Goal: Find specific page/section: Find specific page/section

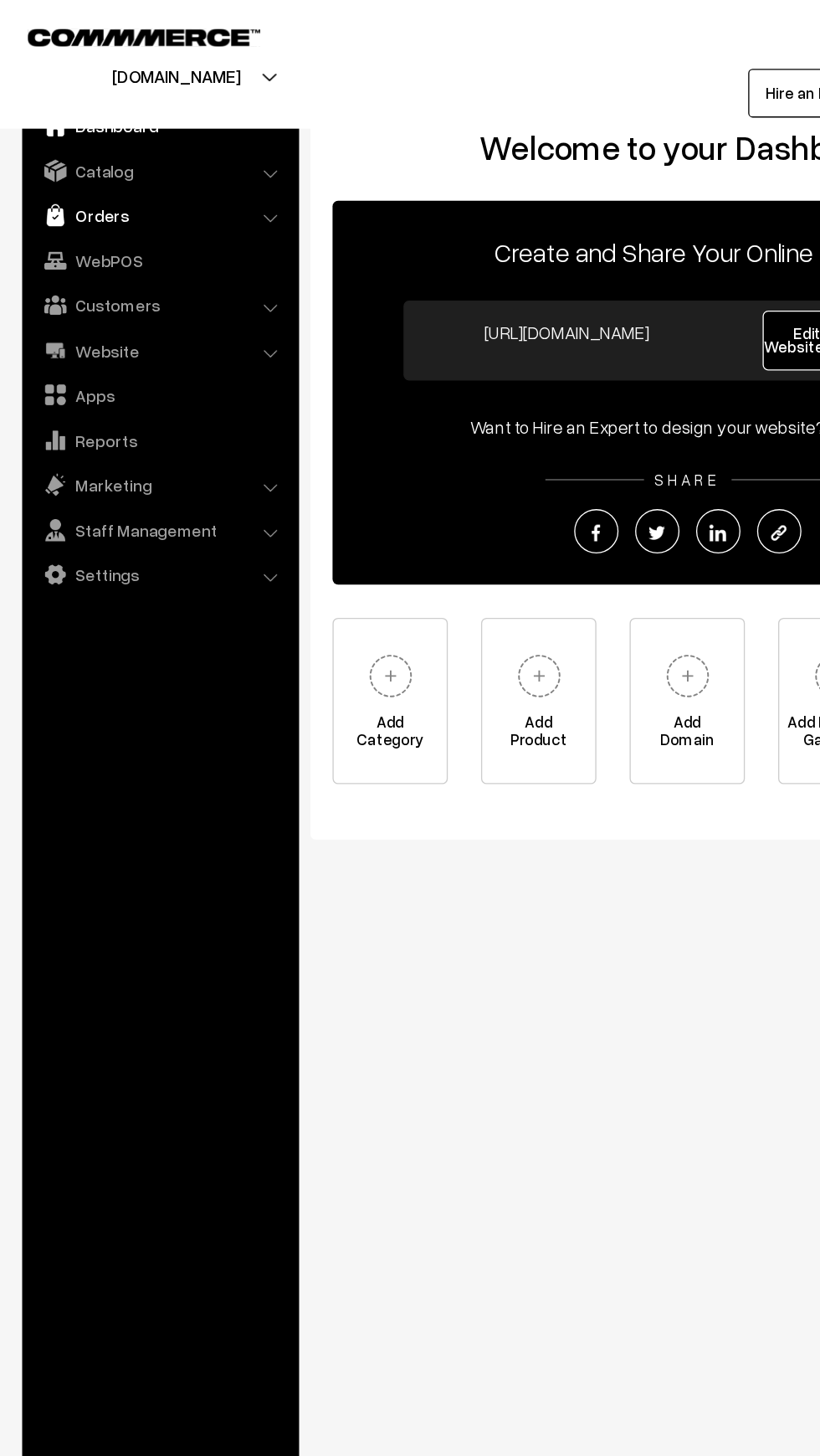
click at [38, 159] on img at bounding box center [41, 162] width 17 height 17
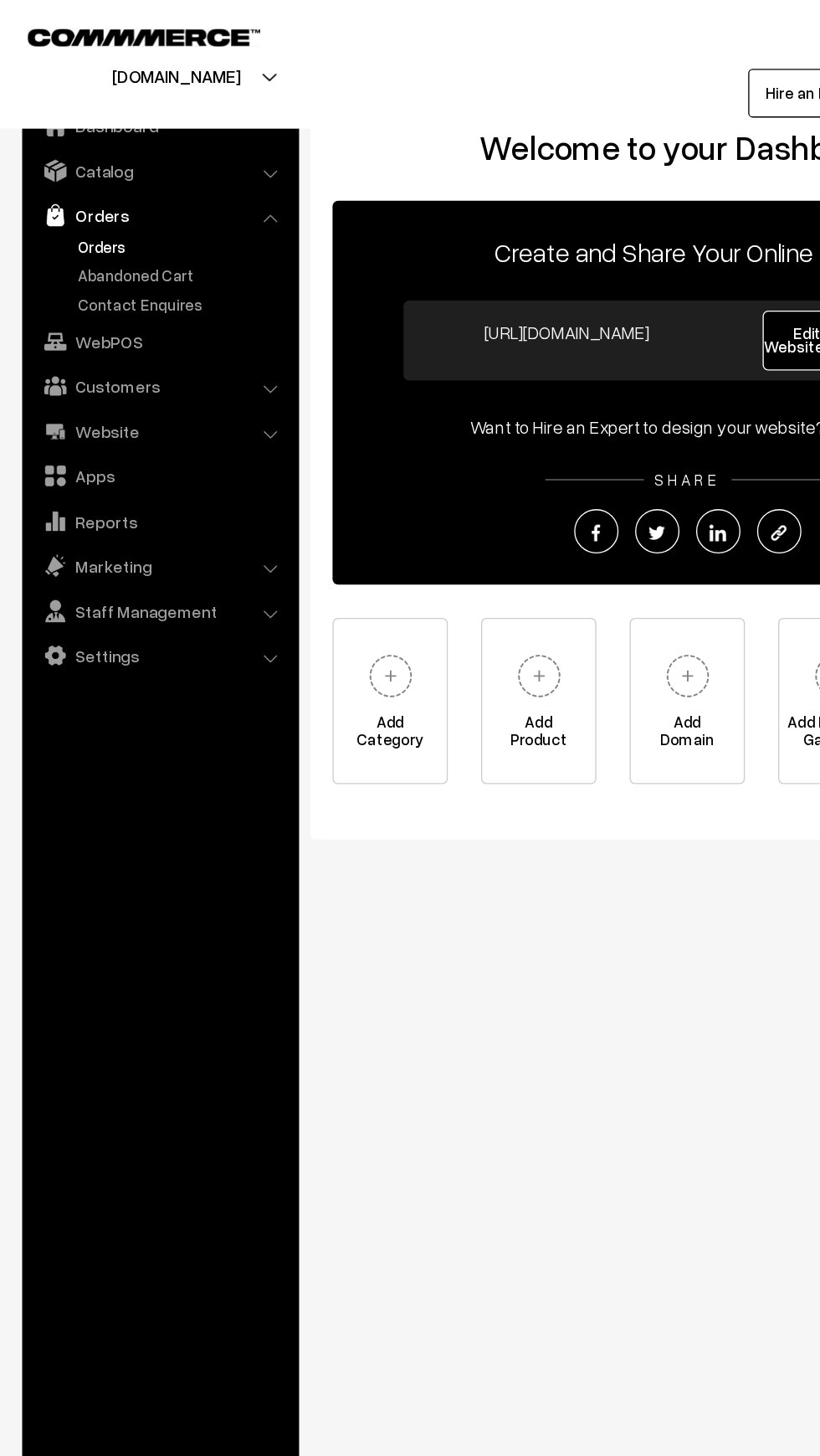
click at [55, 186] on link "Orders" at bounding box center [137, 186] width 166 height 17
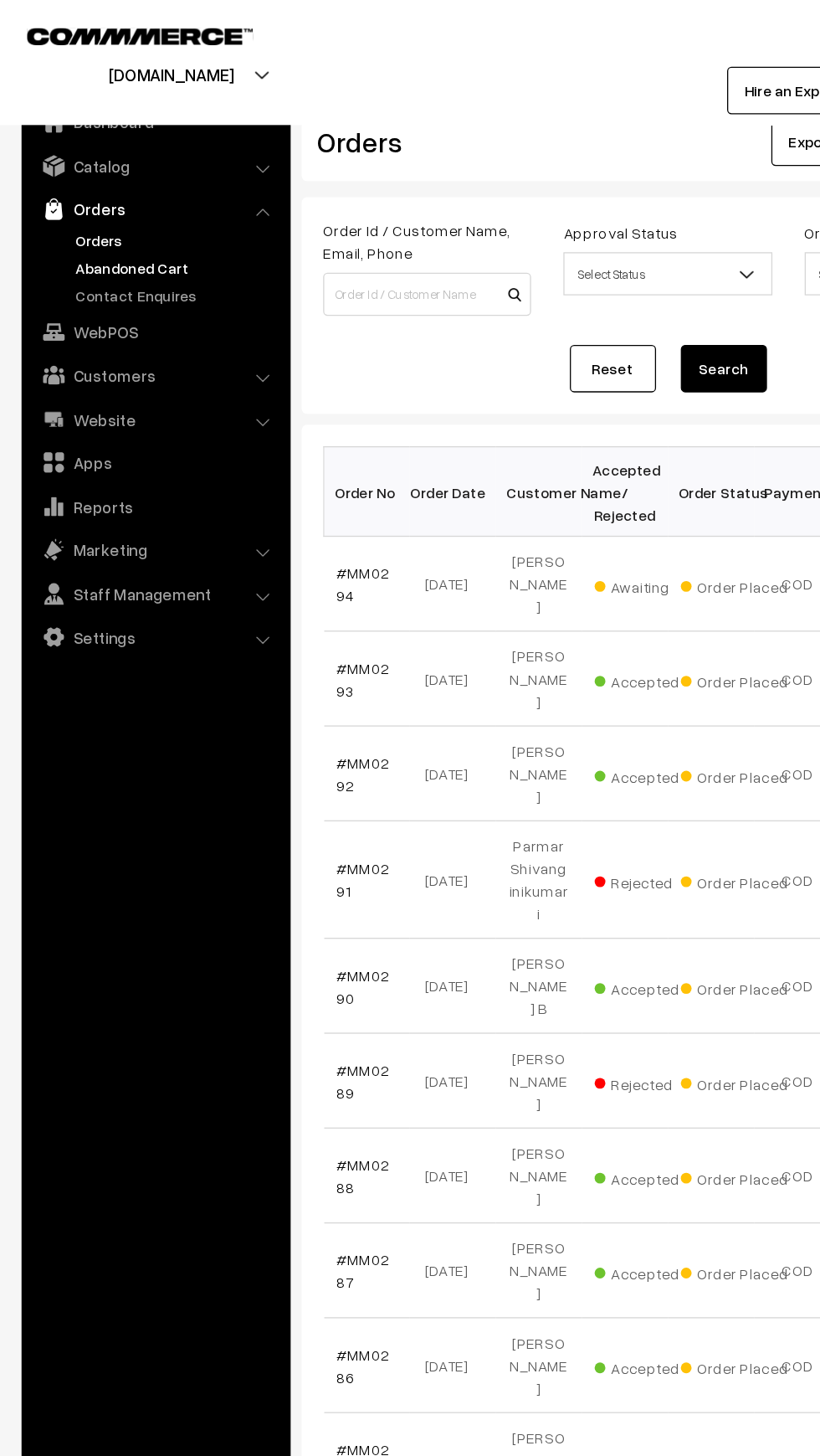
click at [59, 212] on link "Abandoned Cart" at bounding box center [137, 208] width 166 height 17
